Goal: Task Accomplishment & Management: Manage account settings

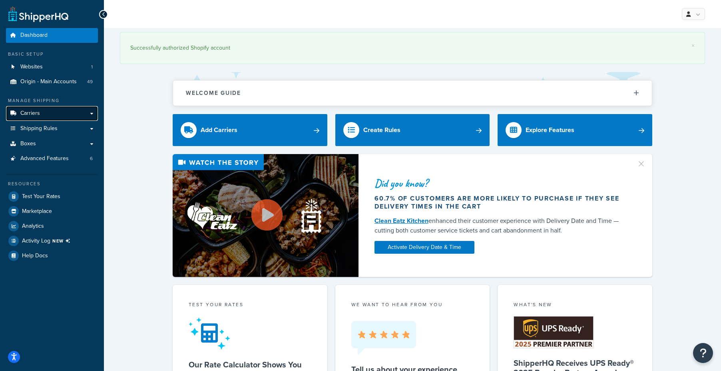
click at [37, 116] on span "Carriers" at bounding box center [30, 113] width 20 height 7
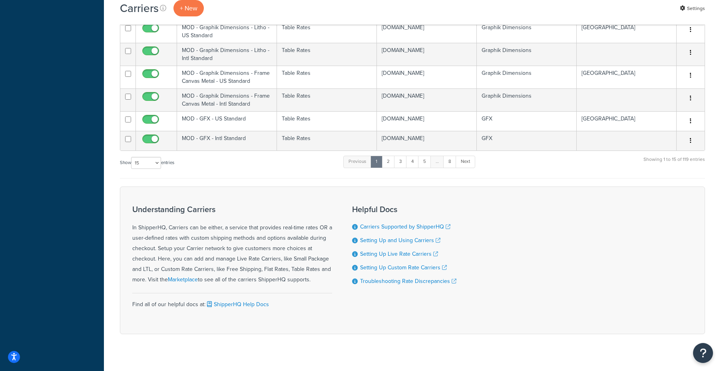
scroll to position [352, 0]
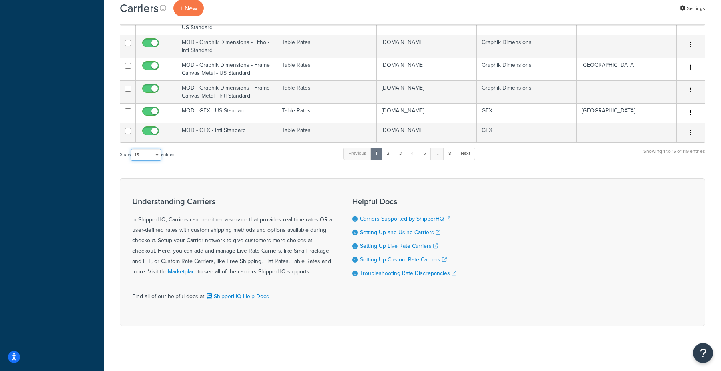
click at [159, 151] on select "10 15 25 50 100" at bounding box center [146, 155] width 30 height 12
select select "100"
click at [132, 161] on select "10 15 25 50 100" at bounding box center [146, 155] width 30 height 12
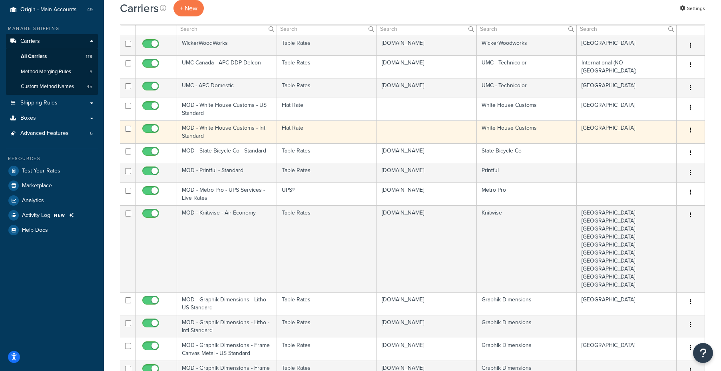
scroll to position [0, 0]
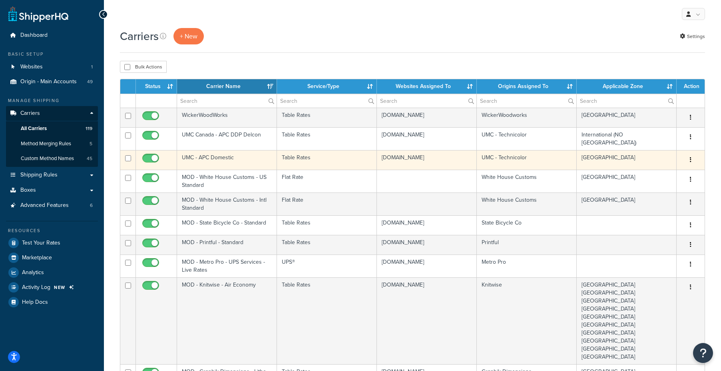
click at [236, 157] on td "UMC - APC Domestic" at bounding box center [227, 160] width 100 height 20
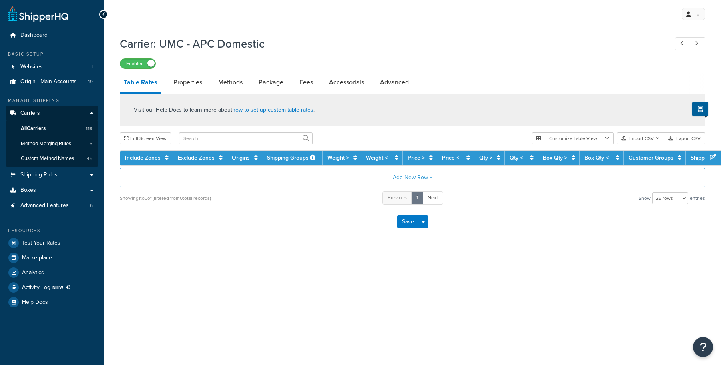
select select "25"
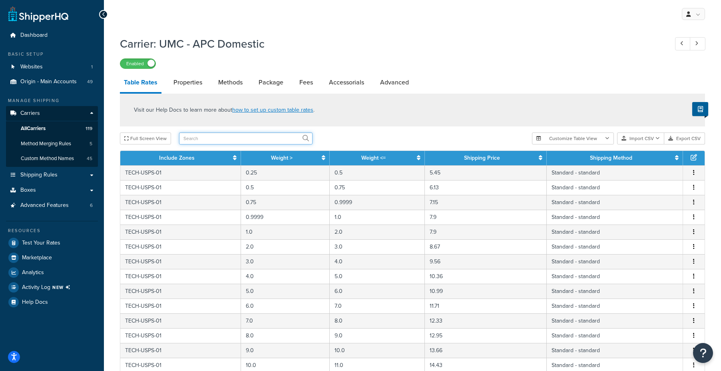
click at [230, 136] on input "text" at bounding box center [246, 138] width 134 height 12
click at [230, 136] on input "usps" at bounding box center [246, 138] width 134 height 12
type input "usps-07"
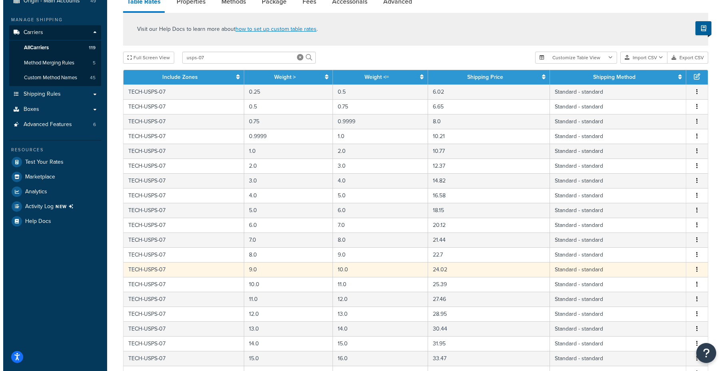
scroll to position [80, 0]
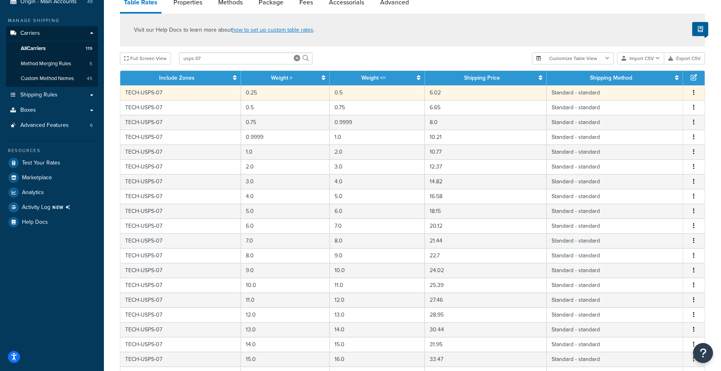
click at [693, 95] on icon "button" at bounding box center [694, 93] width 2 height 6
click at [455, 42] on div "Visit our Help Docs to learn more about how to set up custom table rates ." at bounding box center [412, 30] width 585 height 33
click at [154, 95] on td "TECH-USPS-07" at bounding box center [180, 92] width 121 height 15
select select "121818"
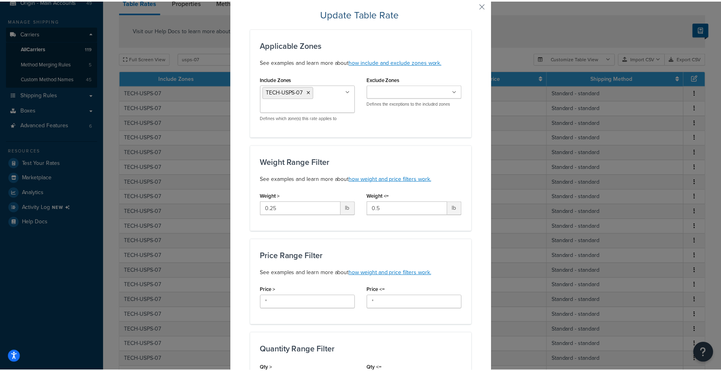
scroll to position [0, 0]
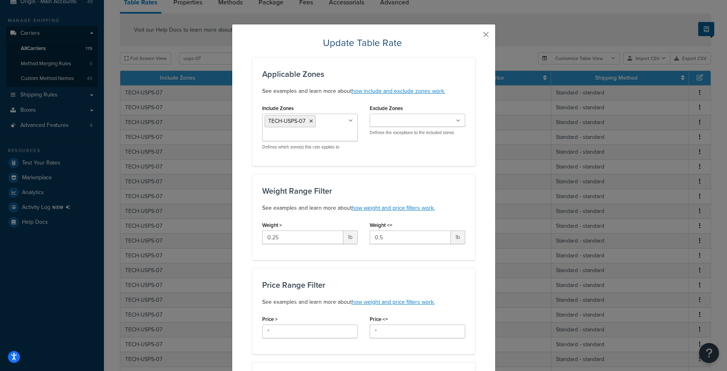
click at [475, 36] on button "button" at bounding box center [474, 37] width 2 height 2
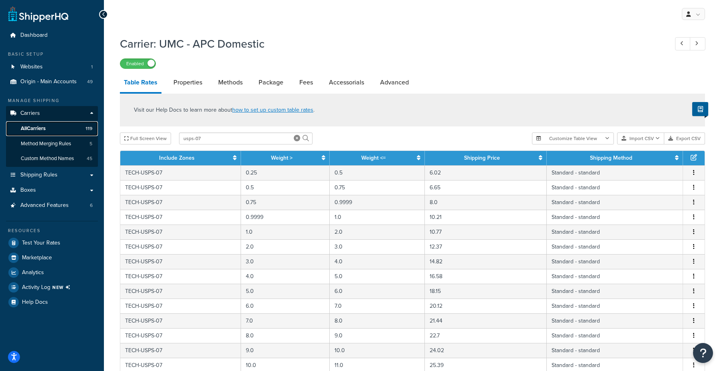
click at [45, 124] on link "All Carriers 119" at bounding box center [52, 128] width 92 height 15
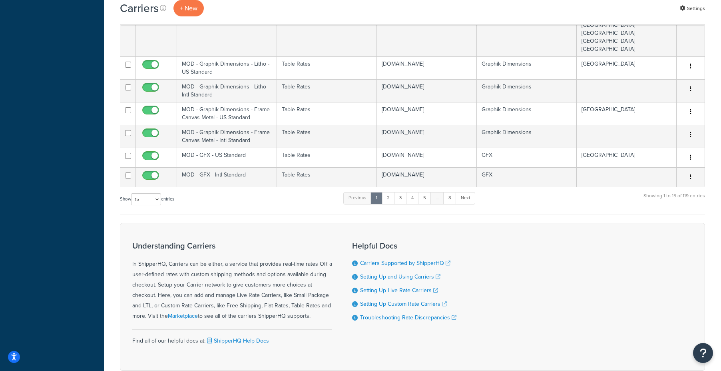
scroll to position [352, 0]
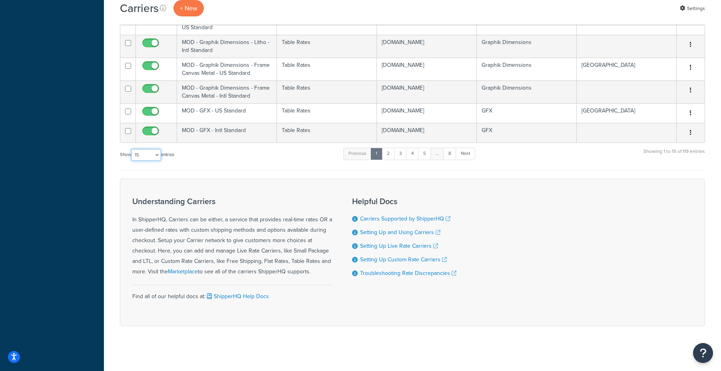
click at [157, 152] on select "10 15 25 50 100" at bounding box center [146, 155] width 30 height 12
select select "100"
click at [132, 161] on select "10 15 25 50 100" at bounding box center [146, 155] width 30 height 12
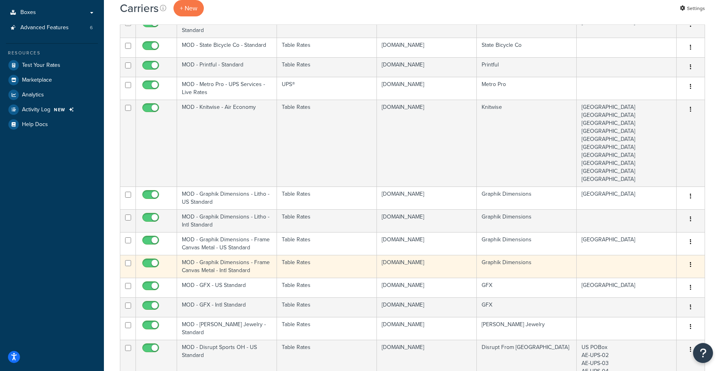
scroll to position [0, 0]
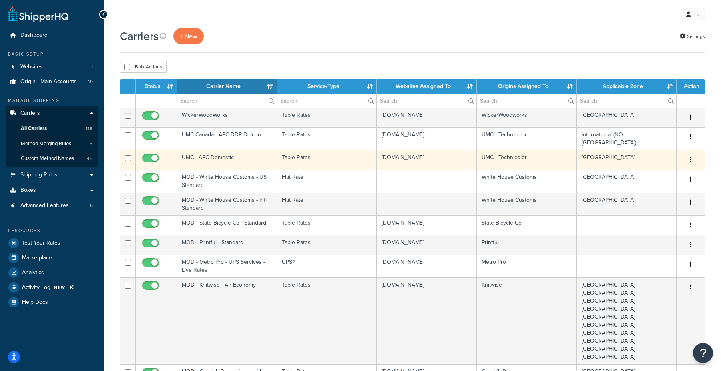
click at [689, 156] on button "button" at bounding box center [690, 159] width 11 height 13
click at [670, 173] on link "Edit" at bounding box center [658, 173] width 63 height 16
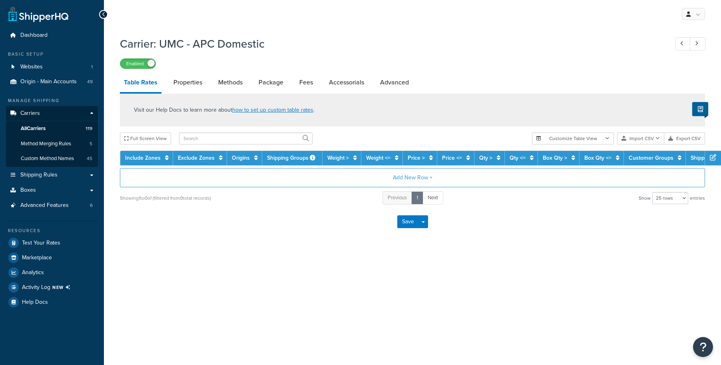
select select "25"
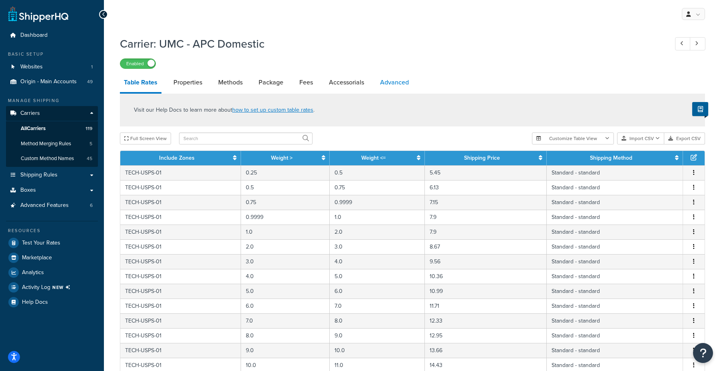
click at [402, 81] on link "Advanced" at bounding box center [394, 82] width 37 height 19
select select "false"
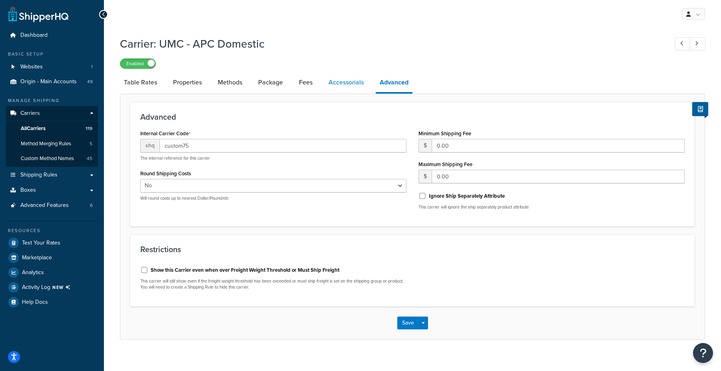
click at [349, 87] on link "Accessorials" at bounding box center [346, 82] width 43 height 19
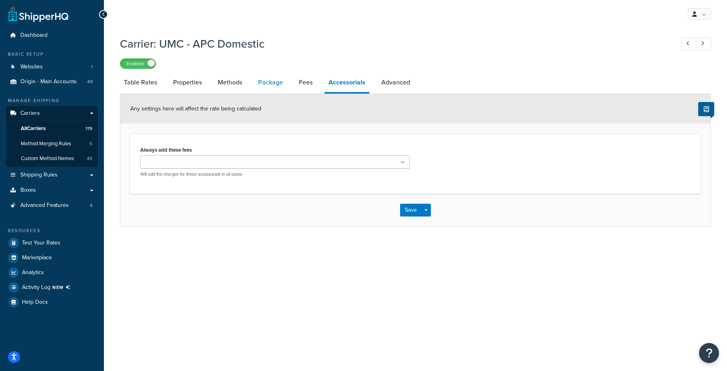
click at [286, 80] on link "Package" at bounding box center [270, 82] width 33 height 19
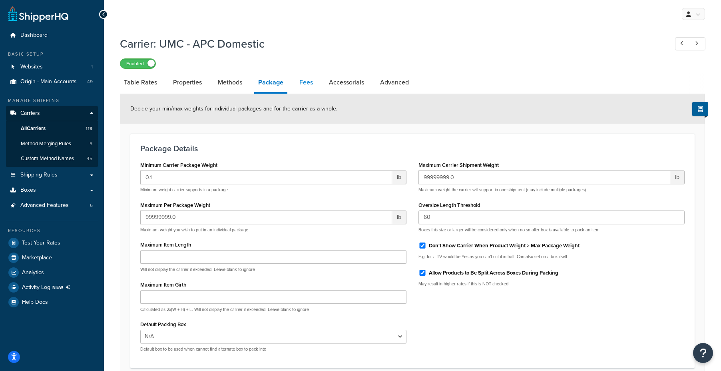
click at [299, 79] on link "Fees" at bounding box center [306, 82] width 22 height 19
select select "AFTER"
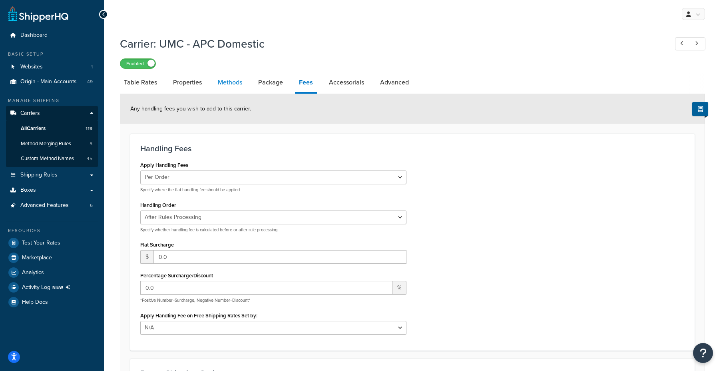
click at [227, 81] on link "Methods" at bounding box center [230, 82] width 32 height 19
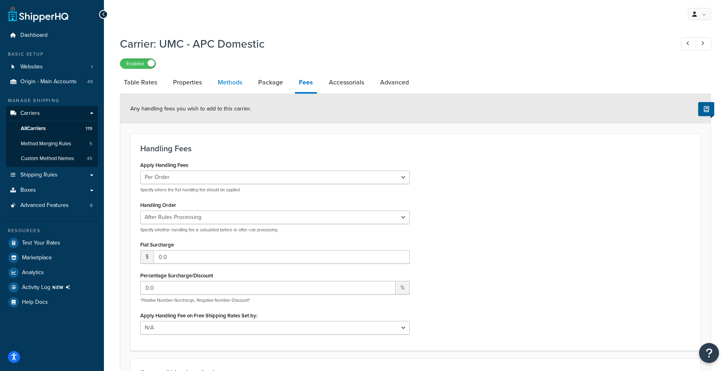
select select "25"
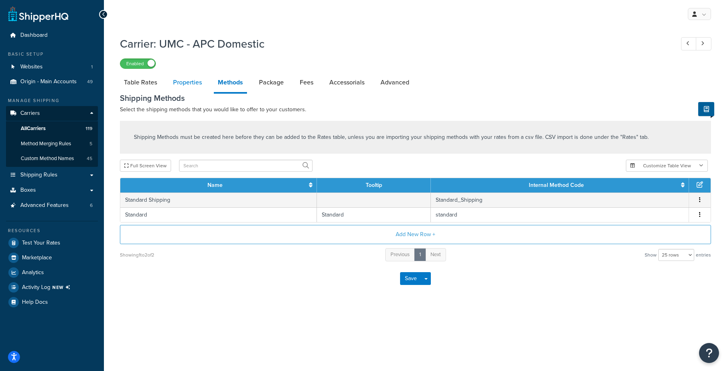
click at [198, 80] on link "Properties" at bounding box center [187, 82] width 37 height 19
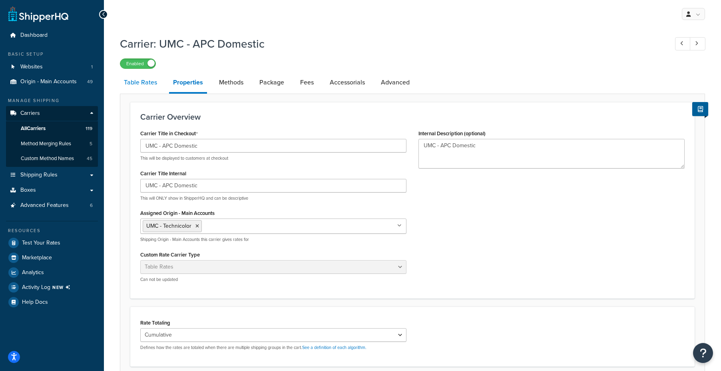
click at [136, 87] on link "Table Rates" at bounding box center [140, 82] width 41 height 19
select select "25"
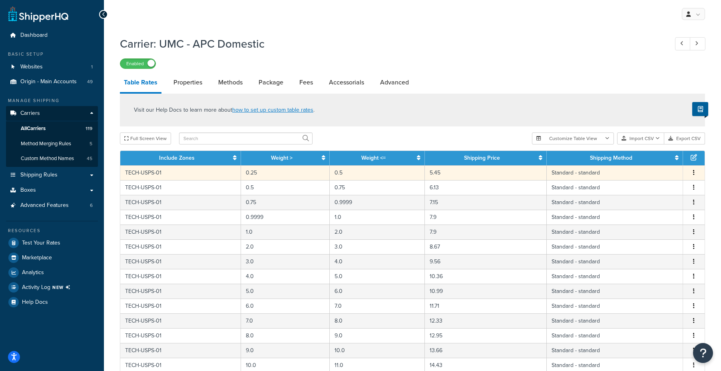
click at [695, 175] on button "button" at bounding box center [694, 172] width 6 height 9
click at [652, 158] on div "Edit" at bounding box center [653, 158] width 57 height 16
select select "121818"
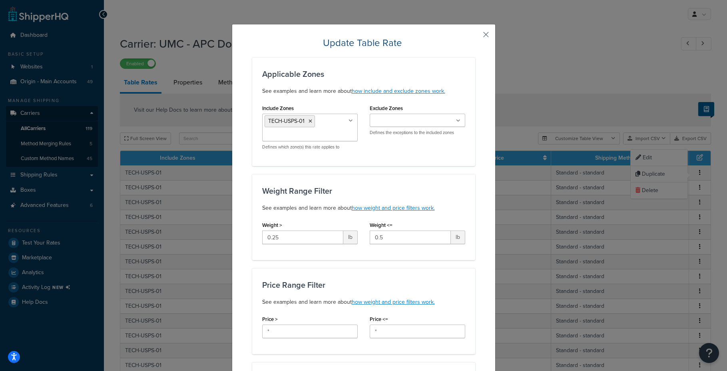
click at [475, 36] on button "button" at bounding box center [474, 37] width 2 height 2
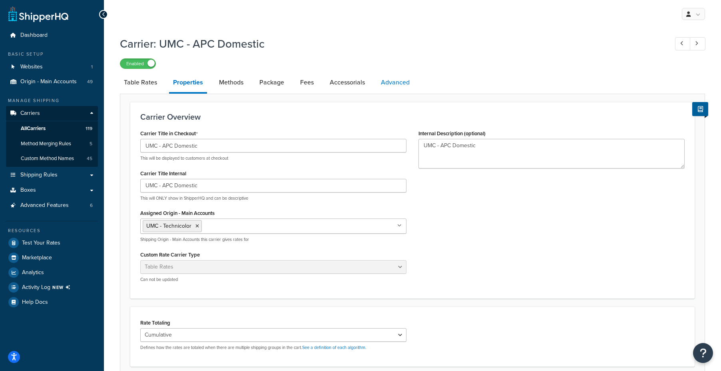
click at [396, 77] on link "Advanced" at bounding box center [395, 82] width 37 height 19
select select "false"
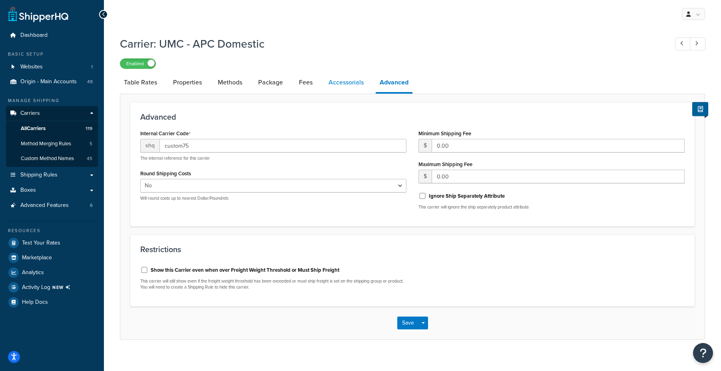
click at [337, 84] on link "Accessorials" at bounding box center [346, 82] width 43 height 19
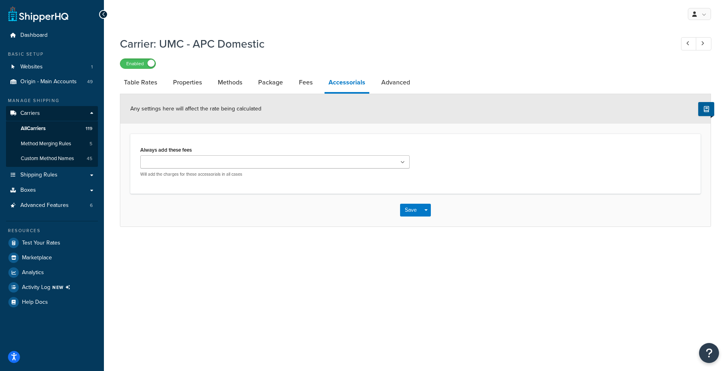
click at [317, 80] on li "Fees" at bounding box center [310, 82] width 30 height 19
click at [301, 82] on link "Fees" at bounding box center [306, 82] width 22 height 19
select select "AFTER"
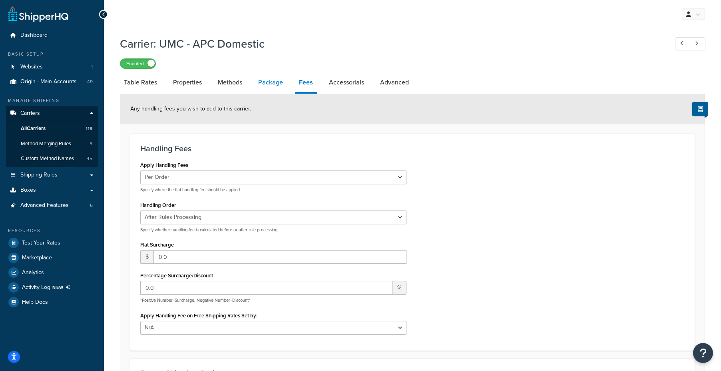
click at [279, 81] on link "Package" at bounding box center [270, 82] width 33 height 19
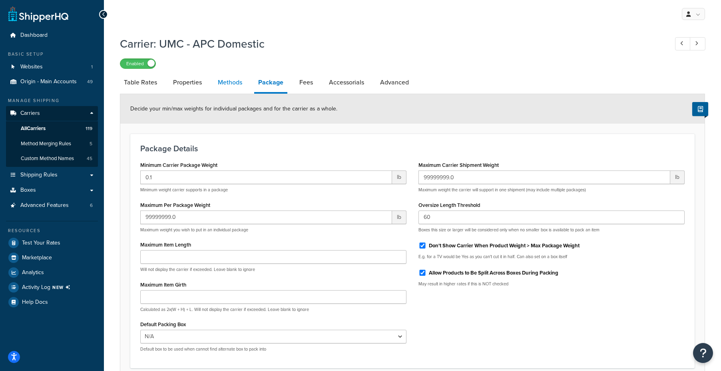
click at [227, 86] on link "Methods" at bounding box center [230, 82] width 32 height 19
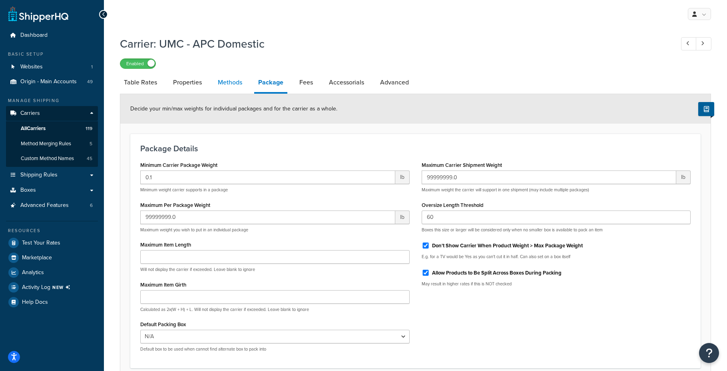
select select "25"
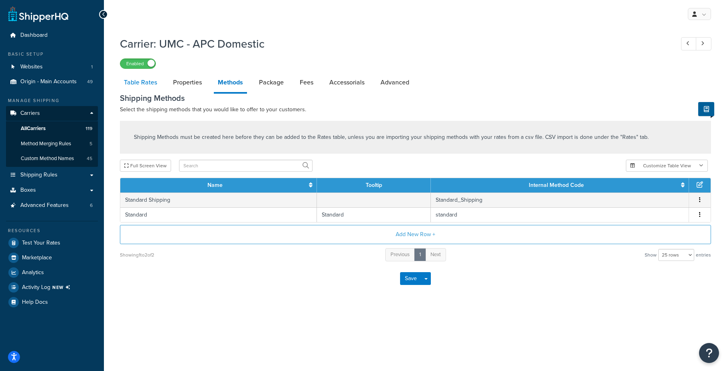
click at [144, 78] on link "Table Rates" at bounding box center [140, 82] width 41 height 19
select select "25"
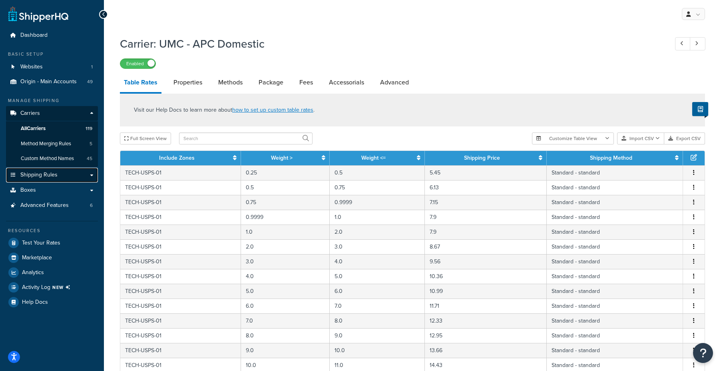
click at [60, 177] on link "Shipping Rules" at bounding box center [52, 174] width 92 height 15
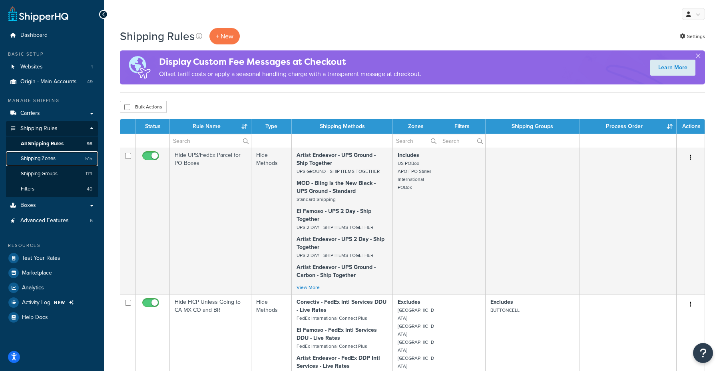
click at [32, 161] on span "Shipping Zones" at bounding box center [38, 158] width 35 height 7
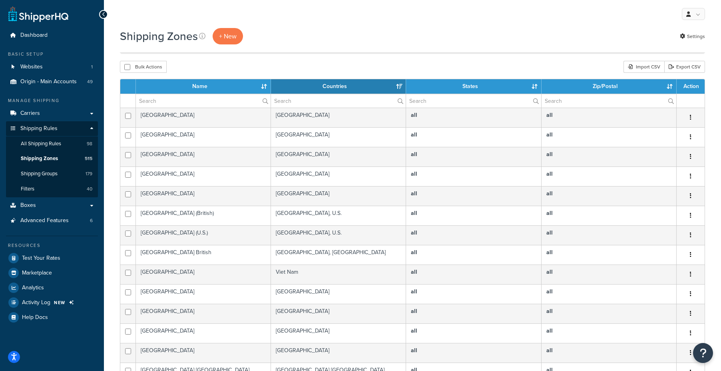
scroll to position [242, 0]
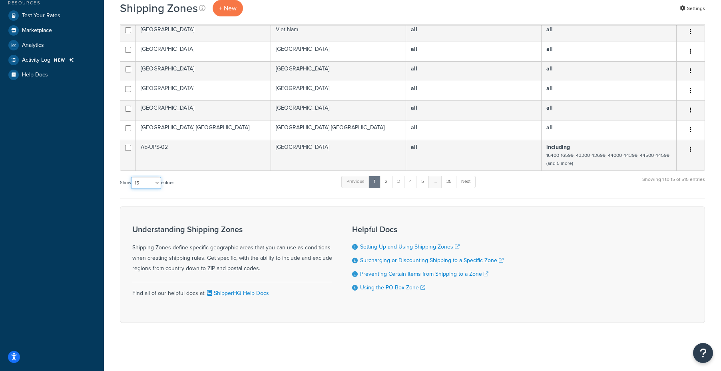
click at [157, 181] on select "10 15 25 50 100" at bounding box center [146, 183] width 30 height 12
select select "100"
click at [132, 189] on select "10 15 25 50 100" at bounding box center [146, 183] width 30 height 12
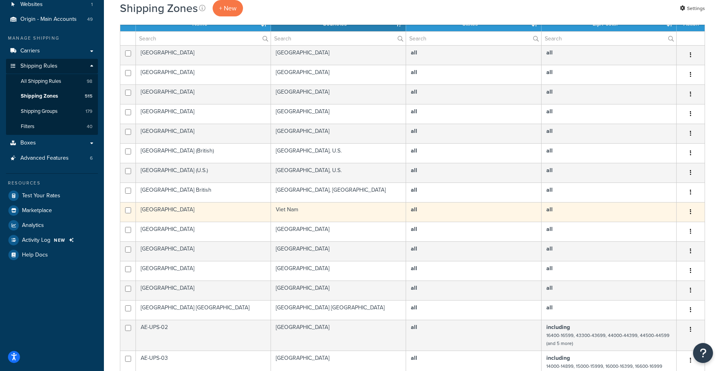
scroll to position [0, 0]
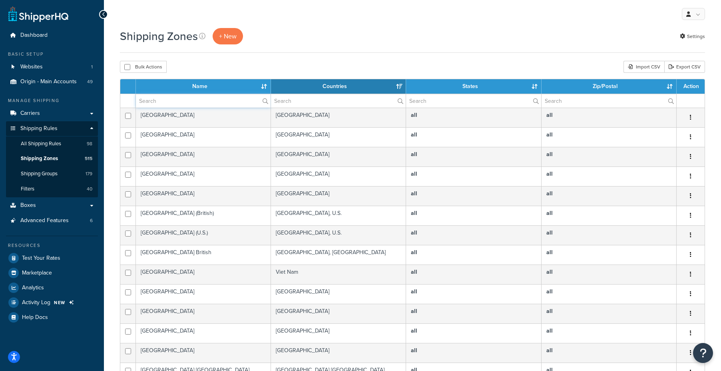
click at [183, 100] on input "text" at bounding box center [203, 101] width 135 height 14
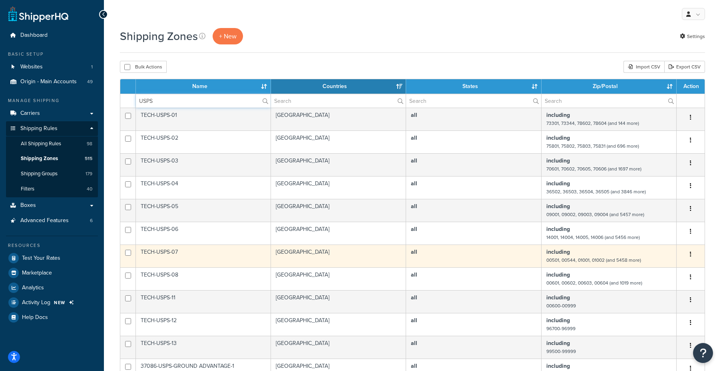
type input "USPS"
click at [692, 256] on button "button" at bounding box center [690, 254] width 11 height 13
click at [660, 274] on link "Edit" at bounding box center [658, 270] width 63 height 16
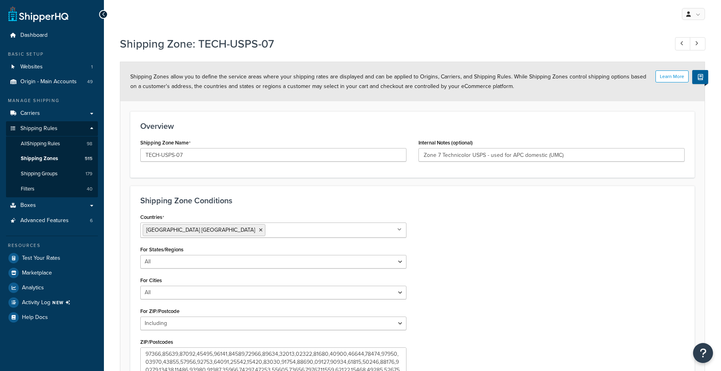
select select "including"
drag, startPoint x: 455, startPoint y: 364, endPoint x: 362, endPoint y: 303, distance: 111.1
click at [455, 364] on div "Countries [GEOGRAPHIC_DATA] [GEOGRAPHIC_DATA] All Countries ALL [GEOGRAPHIC_DAT…" at bounding box center [412, 301] width 556 height 180
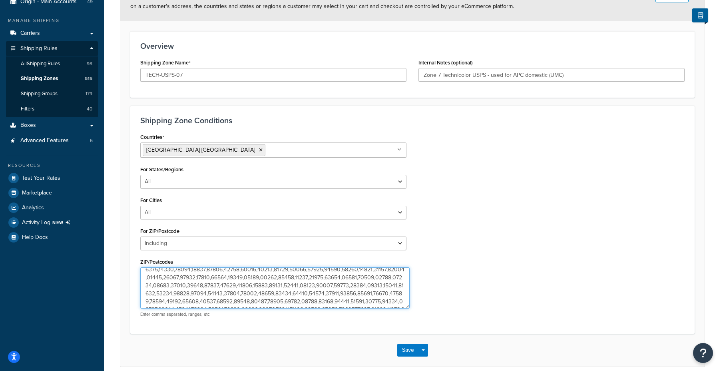
scroll to position [2729, 0]
drag, startPoint x: 404, startPoint y: 293, endPoint x: 408, endPoint y: 306, distance: 13.5
click at [408, 306] on textarea "ZIP/Postcodes" at bounding box center [274, 287] width 269 height 41
click at [198, 305] on textarea "ZIP/Postcodes" at bounding box center [275, 288] width 271 height 42
paste textarea "98568"
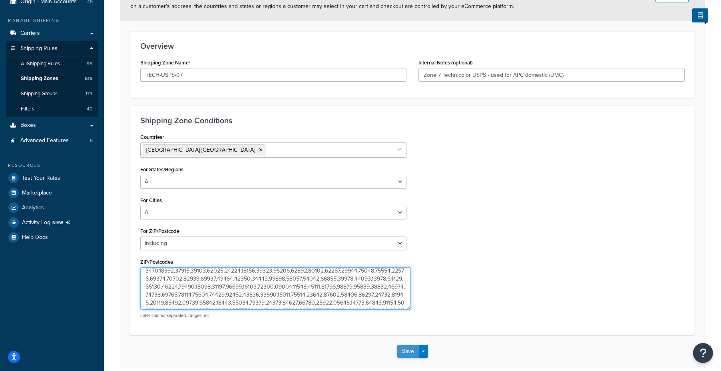
type textarea "00501,00544,01001,01002,01003,01004,01005,01007,01008,01009,01010,01011,01012,0…"
click at [409, 347] on button "Save" at bounding box center [408, 351] width 22 height 13
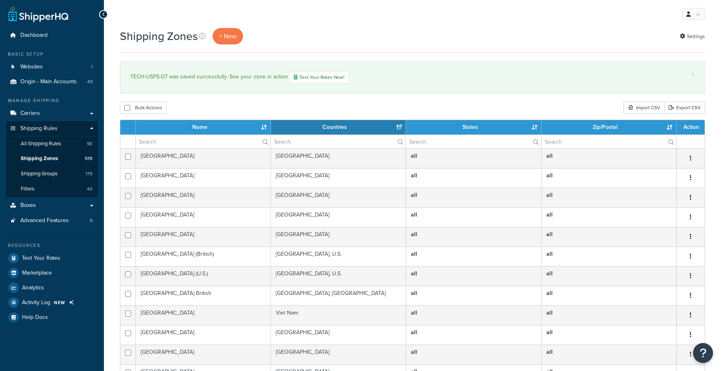
select select "15"
click at [207, 146] on input "text" at bounding box center [203, 142] width 135 height 14
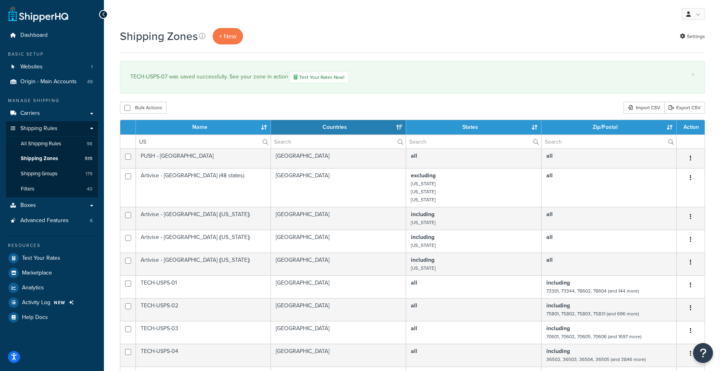
click at [92, 367] on div "Dashboard Basic Setup Websites 1 Origin - Main Accounts 49 Manage Shipping Carr…" at bounding box center [52, 351] width 104 height 703
click at [168, 142] on input "US" at bounding box center [203, 142] width 135 height 14
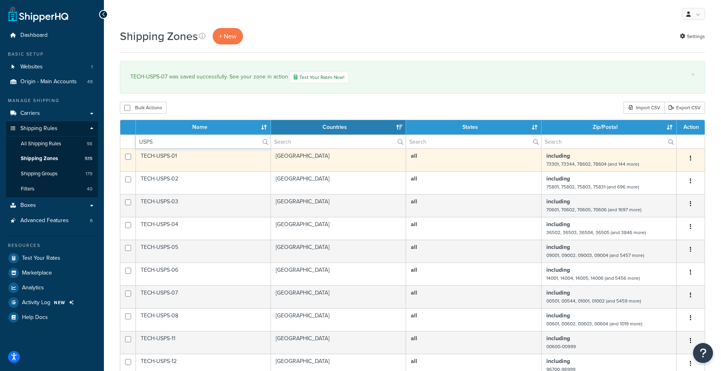
type input "USPS"
click at [691, 159] on icon "button" at bounding box center [691, 158] width 2 height 6
click at [674, 170] on link "Edit" at bounding box center [658, 175] width 63 height 16
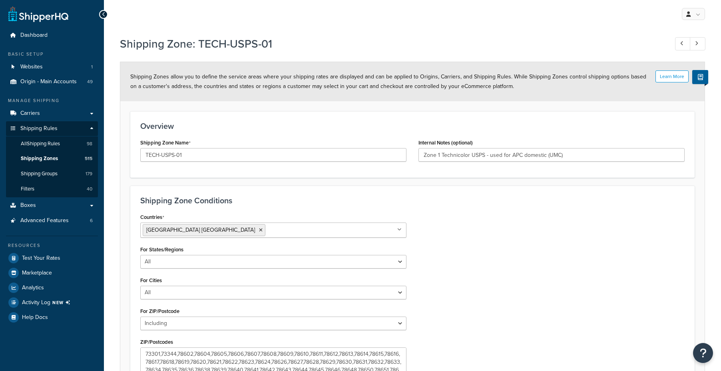
select select "including"
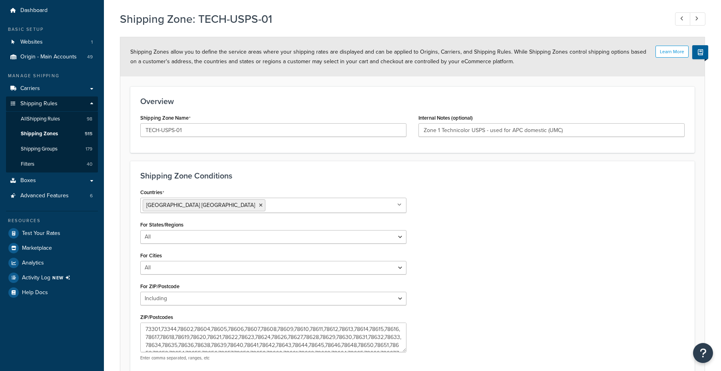
scroll to position [104, 0]
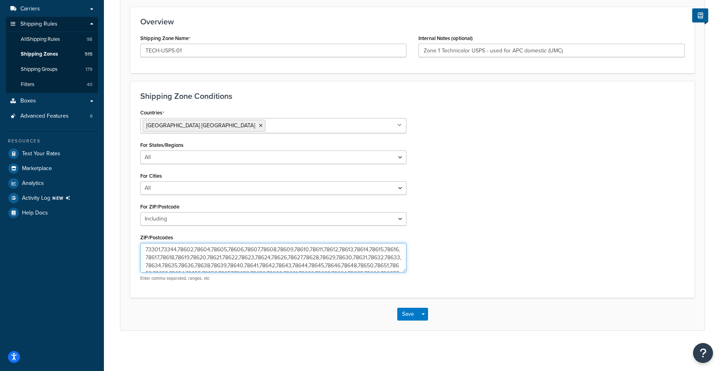
drag, startPoint x: 403, startPoint y: 272, endPoint x: 408, endPoint y: 275, distance: 5.6
click at [408, 275] on div "Countries [GEOGRAPHIC_DATA] [GEOGRAPHIC_DATA] All Countries ALL [GEOGRAPHIC_DAT…" at bounding box center [273, 197] width 278 height 180
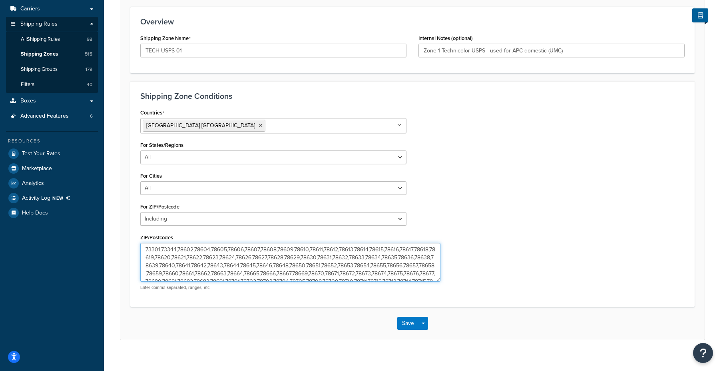
drag, startPoint x: 403, startPoint y: 270, endPoint x: 437, endPoint y: 279, distance: 35.2
click at [437, 279] on textarea "73301,73344,78602,78604,78605,78606,78607,78608,78609,78610,78611,78612,78613,7…" at bounding box center [290, 262] width 300 height 39
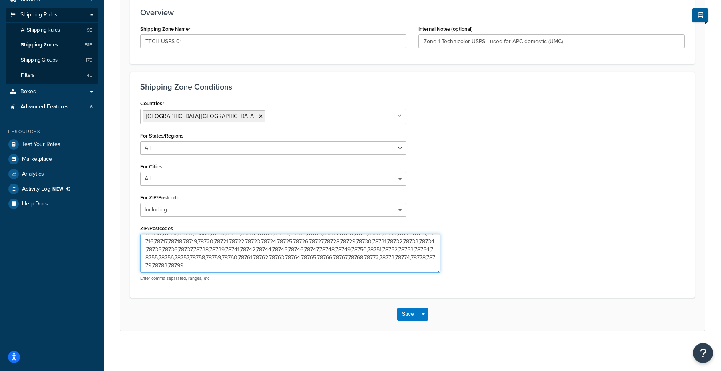
click at [320, 267] on textarea "73301,73344,78602,78604,78605,78606,78607,78608,78609,78610,78611,78612,78613,7…" at bounding box center [290, 252] width 300 height 39
paste textarea "60640"
type textarea "73301,73344,78602,78604,78605,78606,78607,78608,78609,78610,78611,78612,78613,7…"
click at [409, 314] on button "Save" at bounding box center [408, 313] width 22 height 13
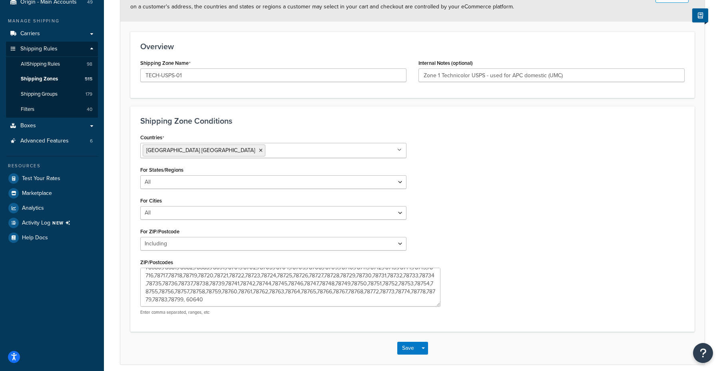
scroll to position [80, 0]
